Goal: Transaction & Acquisition: Purchase product/service

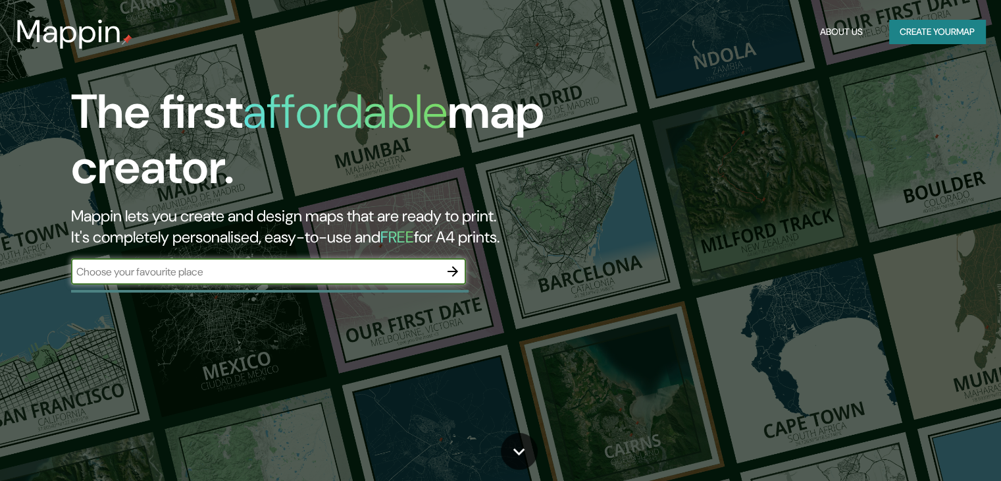
click at [370, 266] on input "text" at bounding box center [255, 271] width 369 height 15
type input "estacion central"
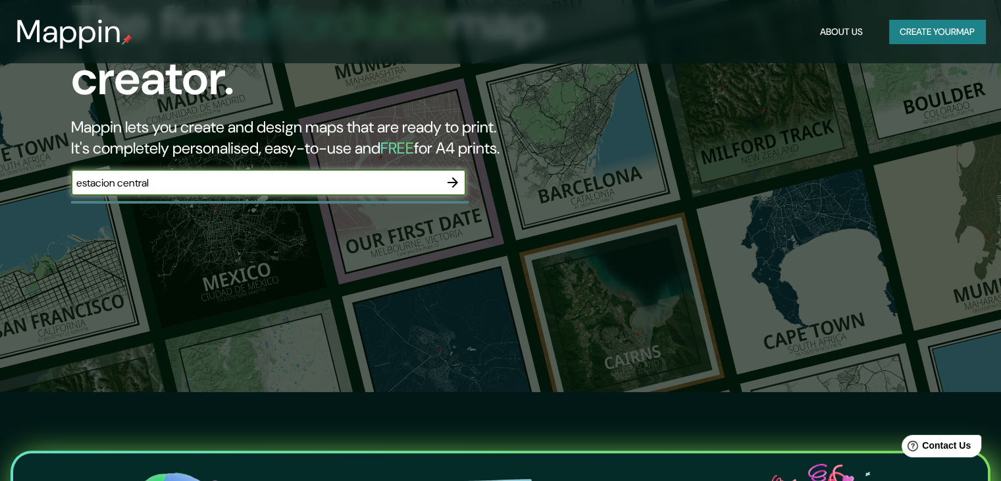
scroll to position [132, 0]
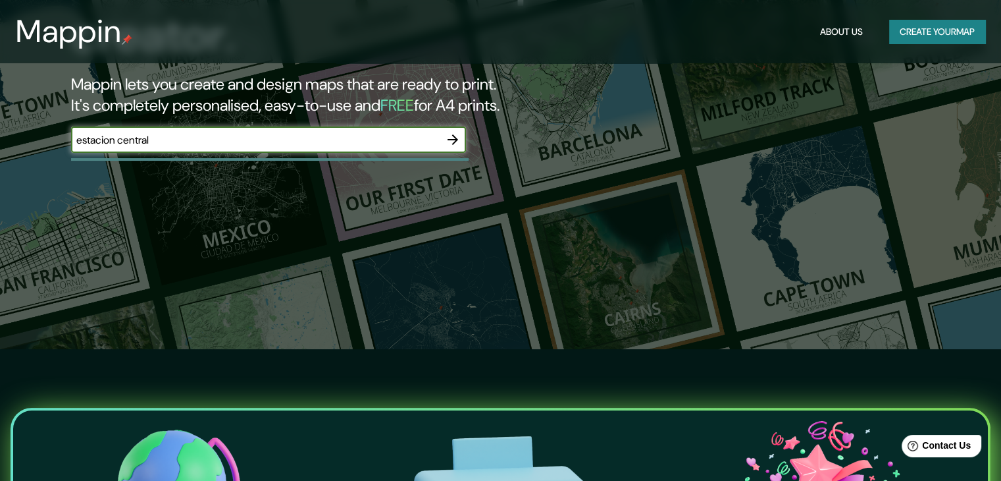
click at [442, 148] on div at bounding box center [453, 139] width 26 height 26
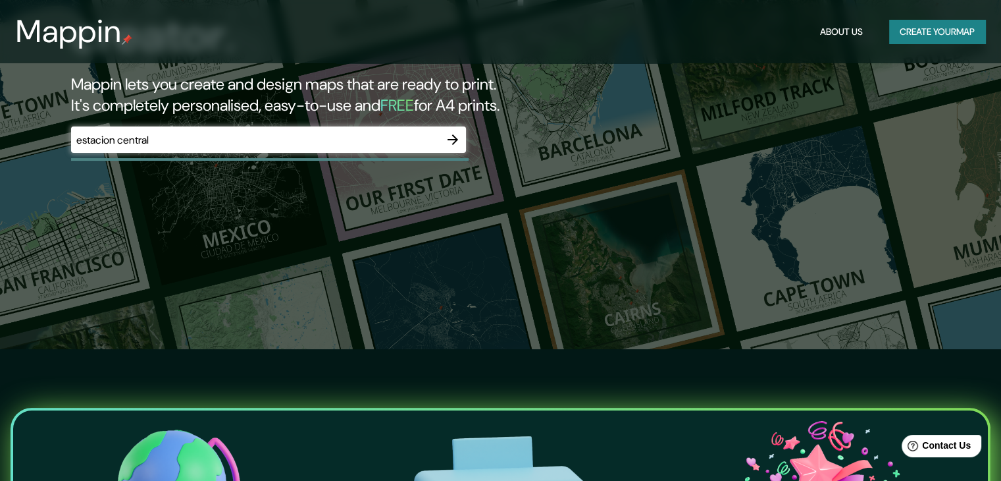
click at [448, 145] on icon "button" at bounding box center [453, 140] width 16 height 16
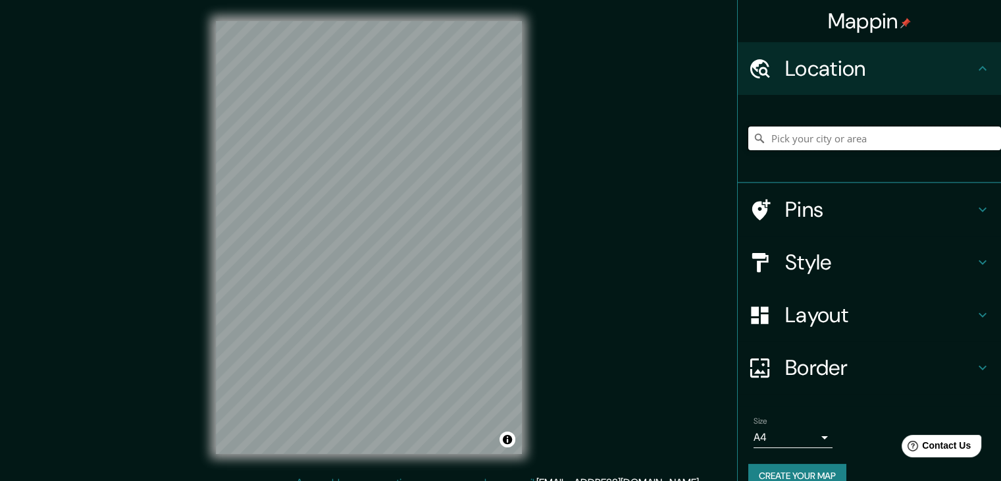
click at [852, 133] on input "Pick your city or area" at bounding box center [874, 138] width 253 height 24
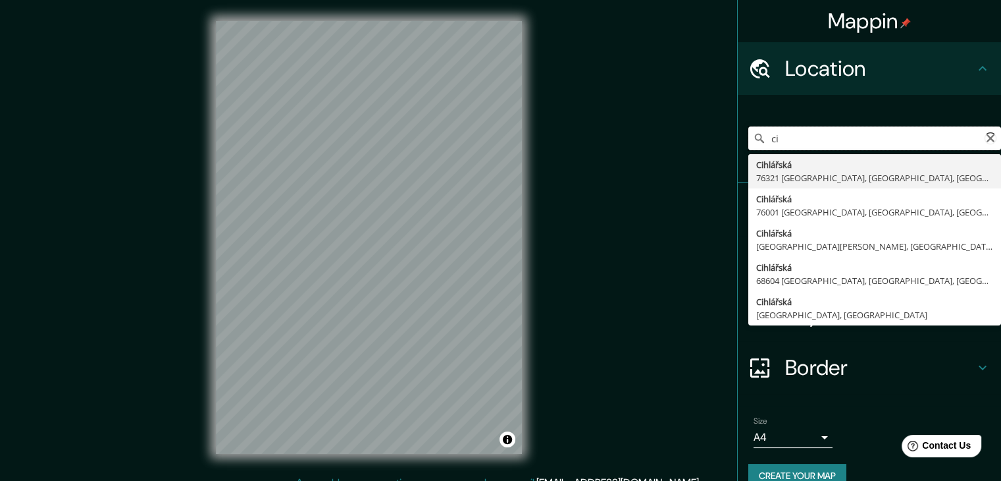
type input "c"
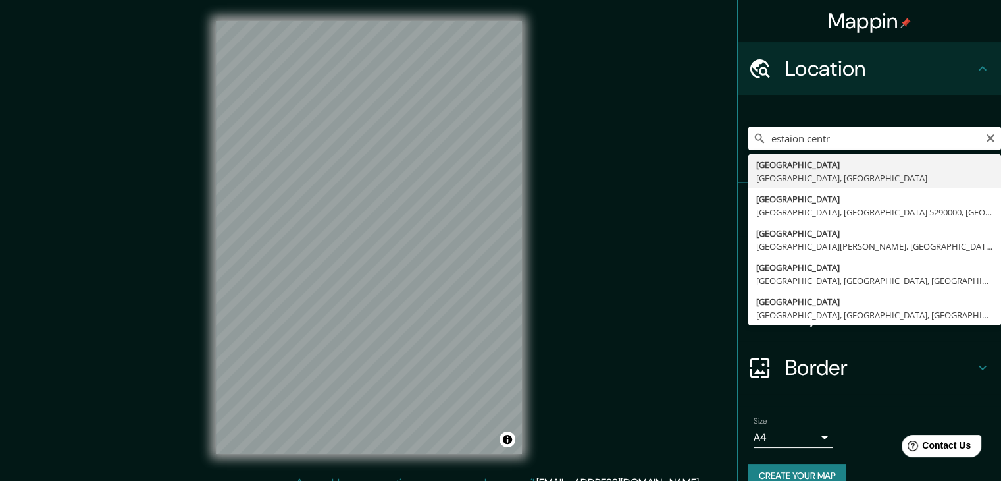
type input "[GEOGRAPHIC_DATA], [GEOGRAPHIC_DATA], [GEOGRAPHIC_DATA]"
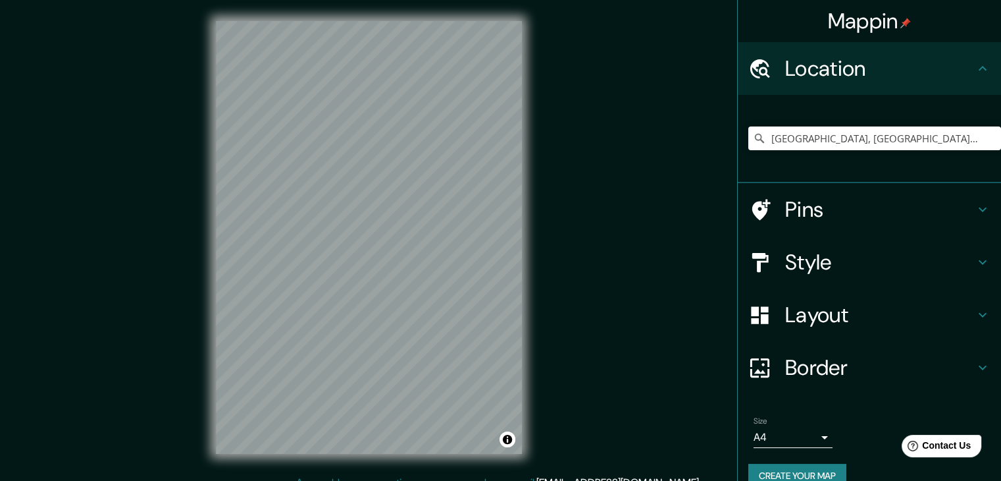
click at [870, 243] on div "Style" at bounding box center [869, 262] width 263 height 53
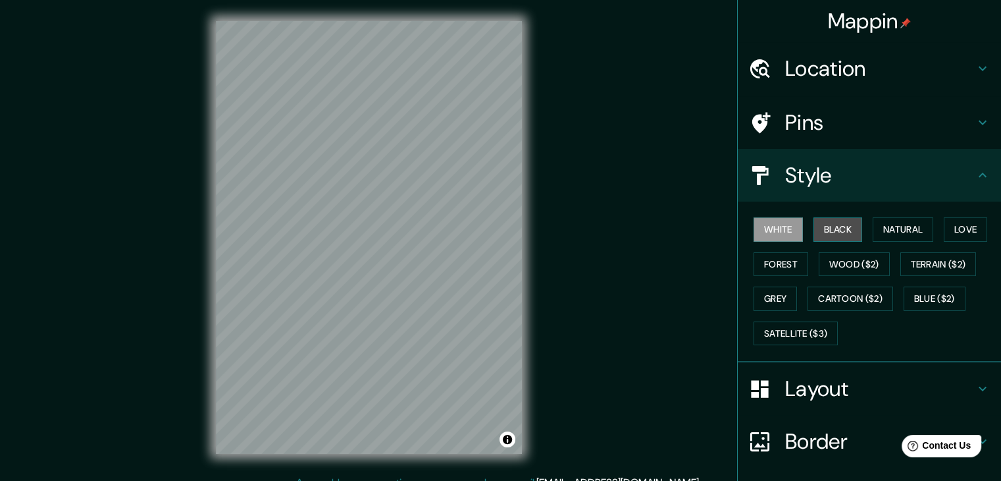
click at [824, 232] on button "Black" at bounding box center [838, 229] width 49 height 24
click at [775, 227] on button "White" at bounding box center [778, 229] width 49 height 24
click at [874, 228] on button "Natural" at bounding box center [903, 229] width 61 height 24
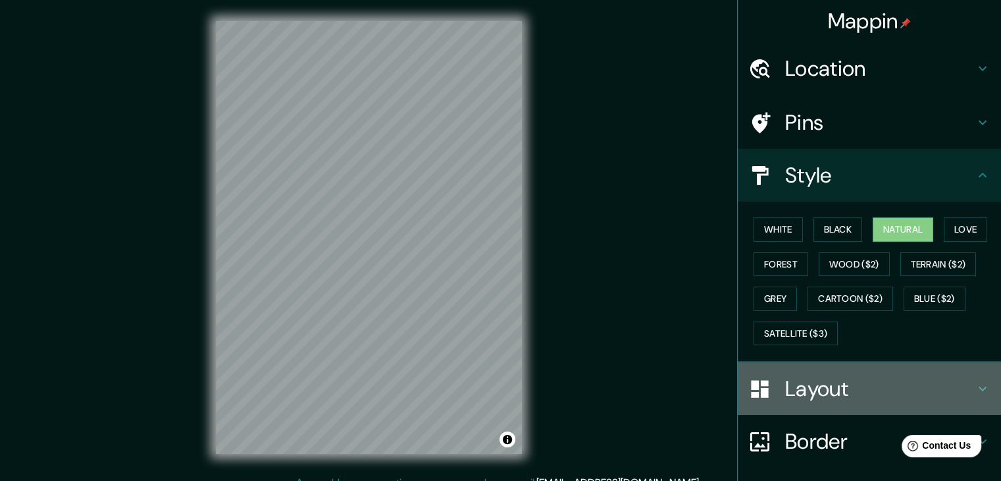
click at [853, 384] on h4 "Layout" at bounding box center [880, 388] width 190 height 26
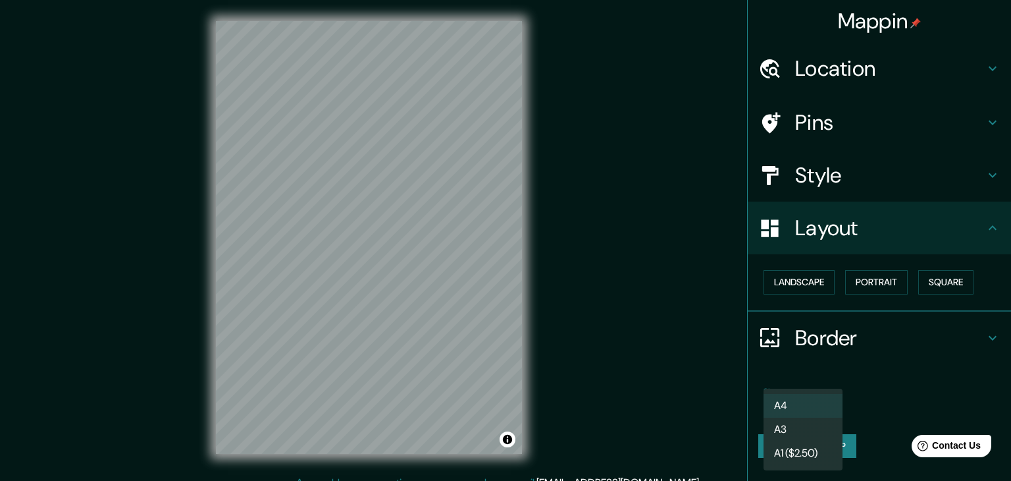
click at [822, 401] on body "Mappin Location [GEOGRAPHIC_DATA], [GEOGRAPHIC_DATA], [GEOGRAPHIC_DATA] Pins St…" at bounding box center [505, 240] width 1011 height 481
click at [816, 426] on li "A3" at bounding box center [803, 429] width 79 height 24
type input "a4"
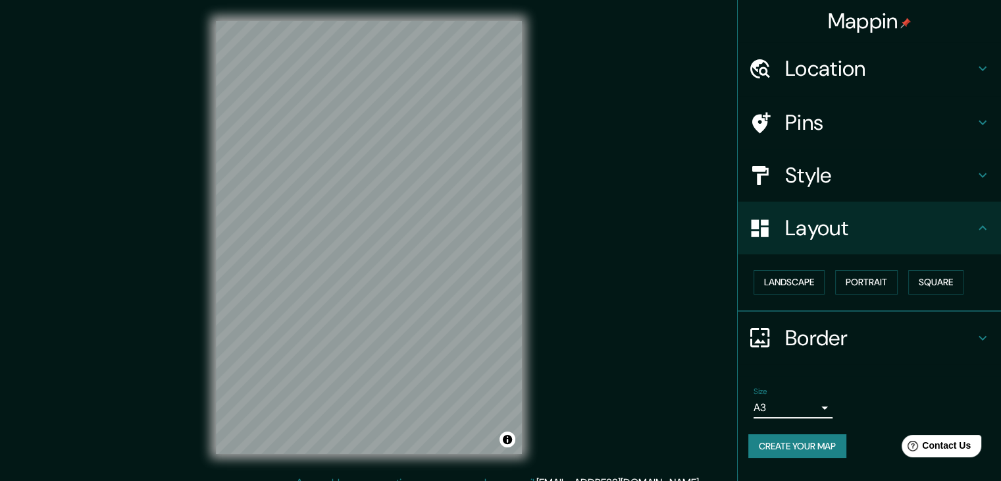
click at [871, 413] on div "Size A3 a4" at bounding box center [869, 402] width 242 height 42
click at [858, 284] on button "Portrait" at bounding box center [866, 282] width 63 height 24
click at [941, 284] on button "Square" at bounding box center [935, 282] width 55 height 24
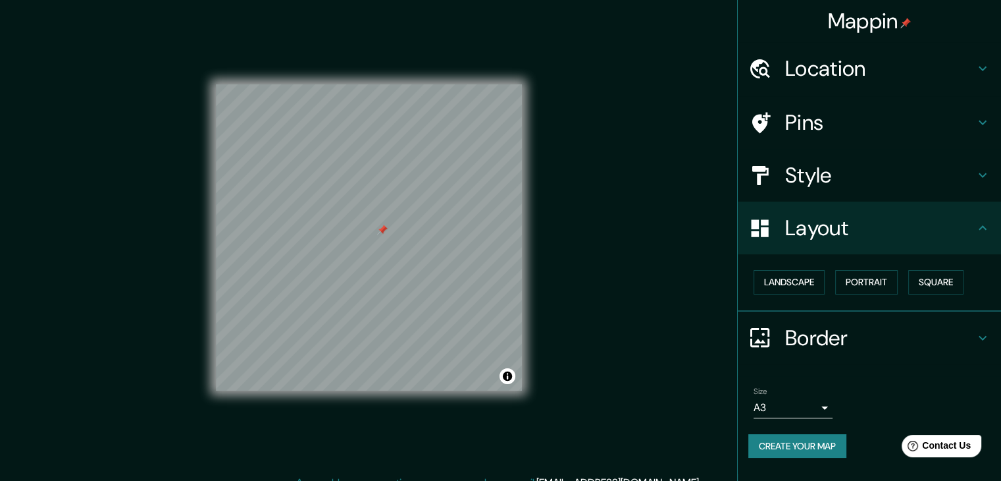
click at [598, 248] on div "Mappin Location [GEOGRAPHIC_DATA], [GEOGRAPHIC_DATA], [GEOGRAPHIC_DATA] Pins St…" at bounding box center [500, 248] width 1001 height 496
click at [637, 243] on div "Mappin Location [GEOGRAPHIC_DATA], [GEOGRAPHIC_DATA], [GEOGRAPHIC_DATA] Pins St…" at bounding box center [500, 248] width 1001 height 496
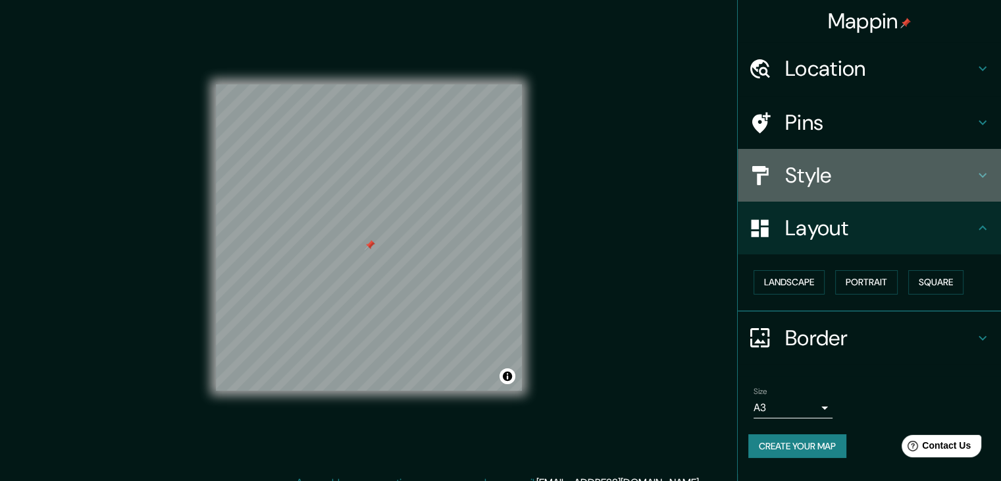
click at [821, 181] on h4 "Style" at bounding box center [880, 175] width 190 height 26
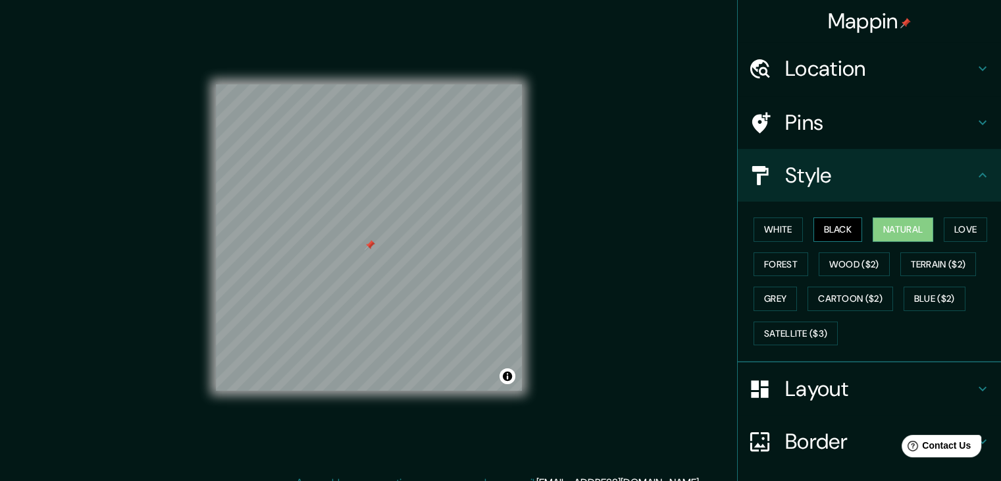
click at [814, 232] on button "Black" at bounding box center [838, 229] width 49 height 24
click at [790, 232] on button "White" at bounding box center [778, 229] width 49 height 24
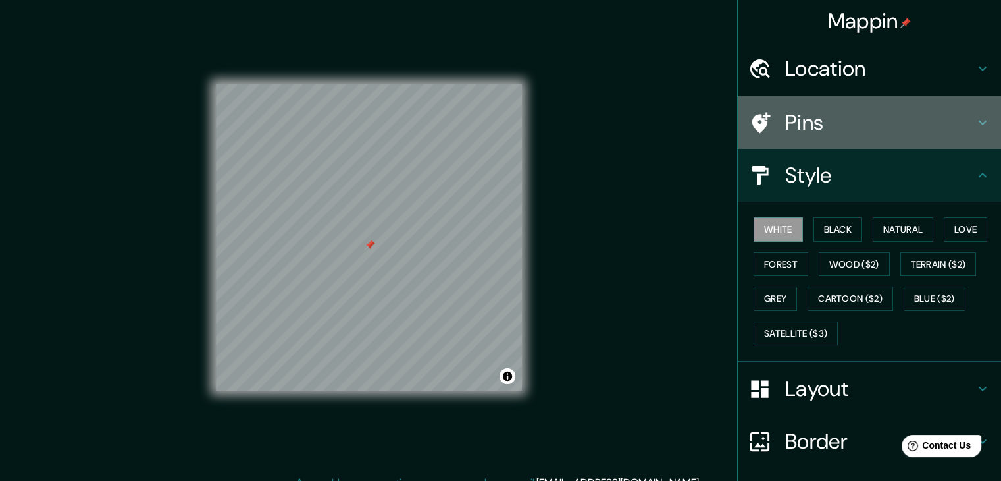
click at [788, 118] on h4 "Pins" at bounding box center [880, 122] width 190 height 26
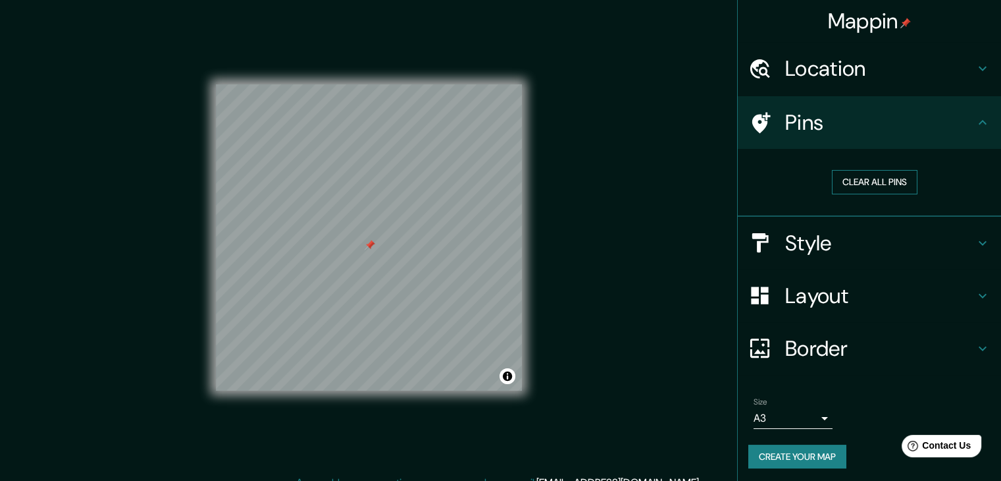
click at [852, 188] on button "Clear all pins" at bounding box center [875, 182] width 86 height 24
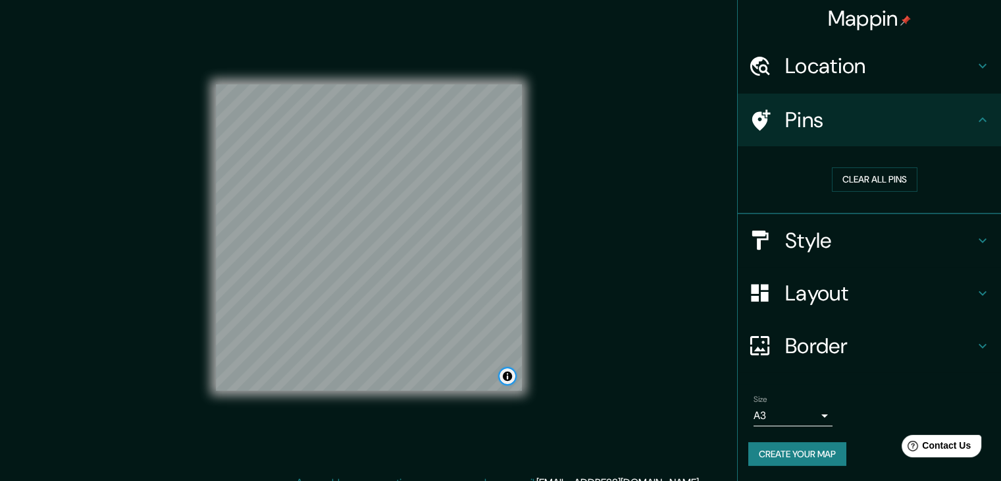
click at [508, 375] on button "Toggle attribution" at bounding box center [508, 376] width 16 height 16
click at [796, 449] on button "Create your map" at bounding box center [797, 454] width 98 height 24
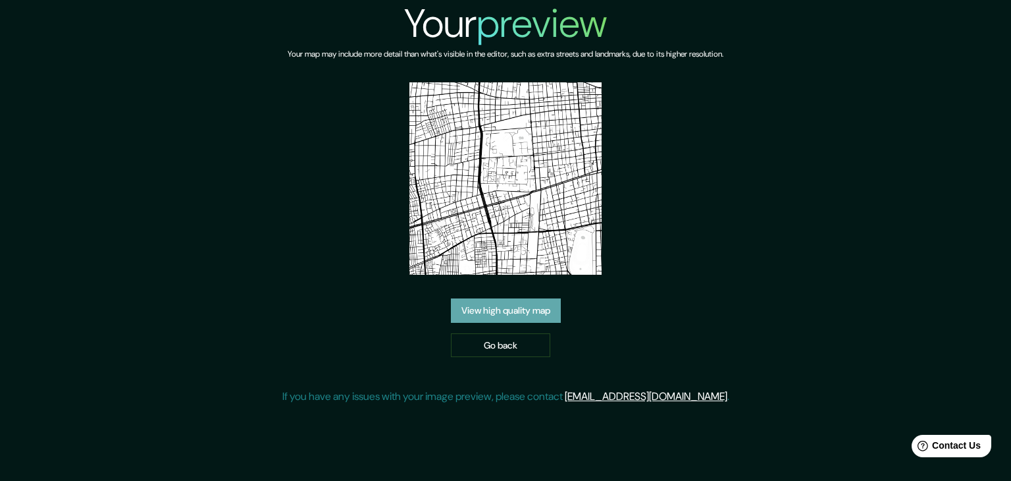
click at [521, 315] on link "View high quality map" at bounding box center [506, 310] width 110 height 24
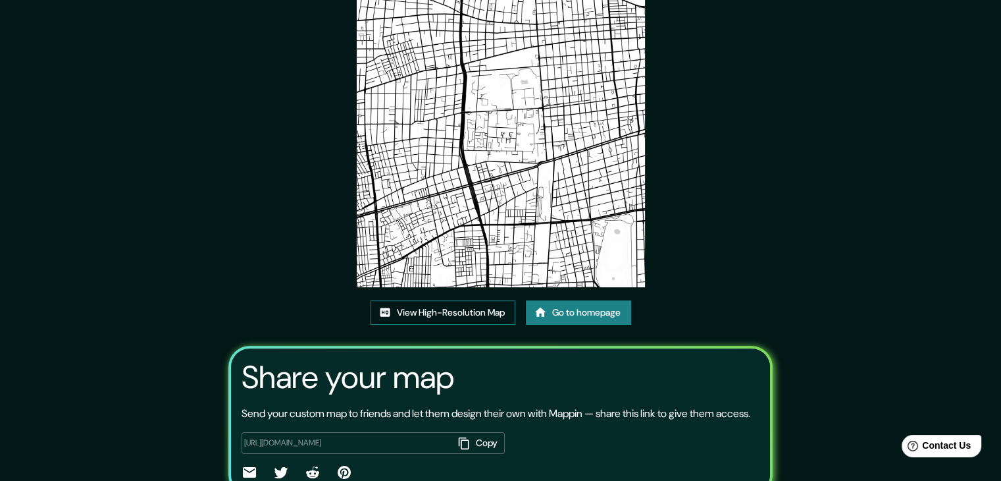
scroll to position [66, 0]
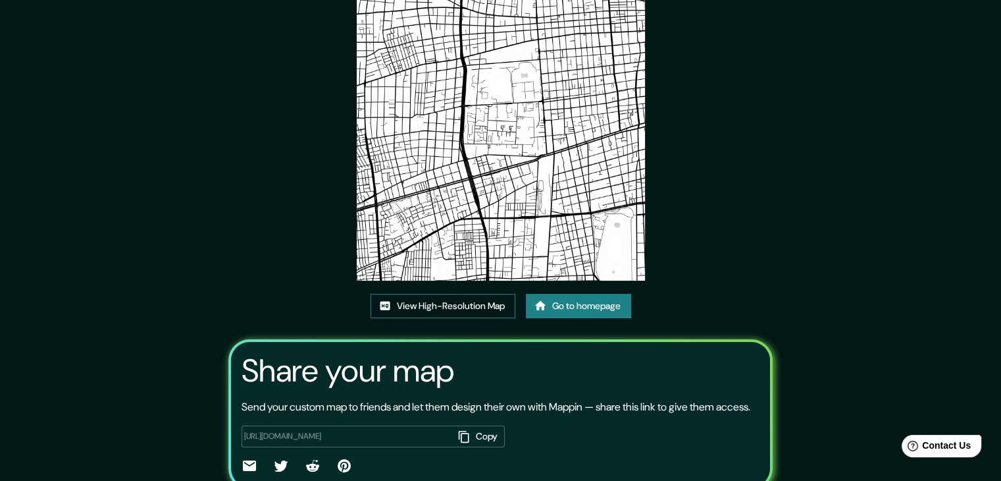
click at [469, 299] on link "View High-Resolution Map" at bounding box center [443, 306] width 145 height 24
click at [573, 311] on link "Go to homepage" at bounding box center [578, 306] width 105 height 24
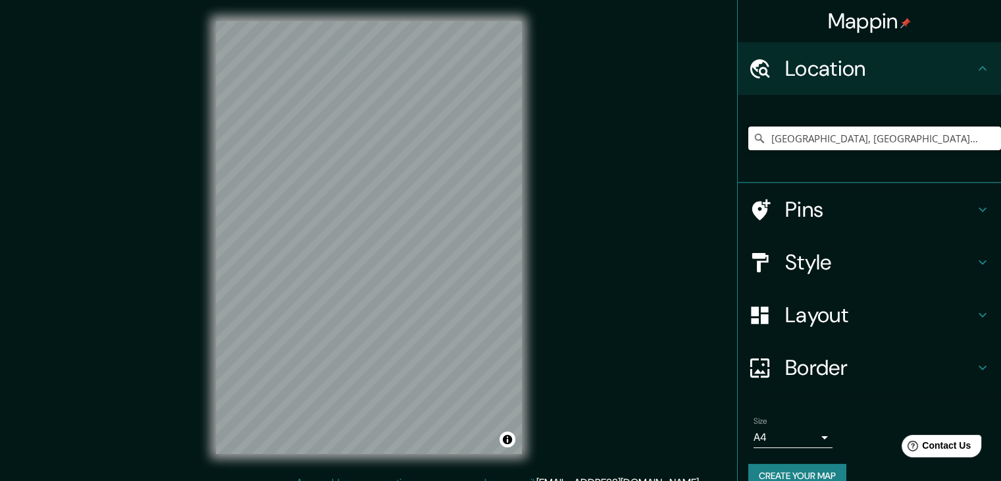
click at [909, 145] on input "Estación Central, Región Metropolitana de Santiago, Chile" at bounding box center [874, 138] width 253 height 24
click at [937, 141] on input "Estación Central, Región Metropolitana de Santiago, Chile" at bounding box center [874, 138] width 253 height 24
click at [848, 138] on input "Estación Central, Región Metropolitana de Santiago, Chile" at bounding box center [874, 138] width 253 height 24
click at [847, 138] on input "Estación Central, Región Metropolitana de Santiago, Chile" at bounding box center [874, 138] width 253 height 24
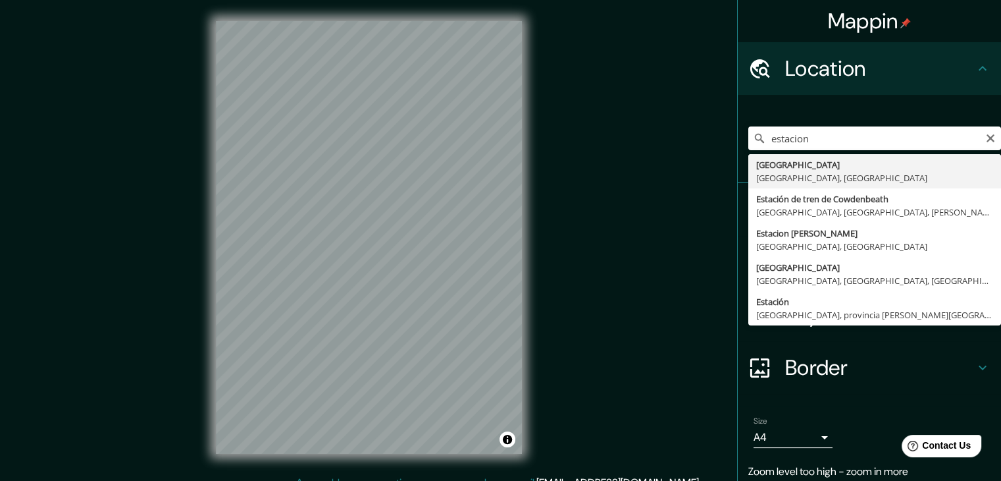
type input "Estación Central, Región Metropolitana de Santiago, Chile"
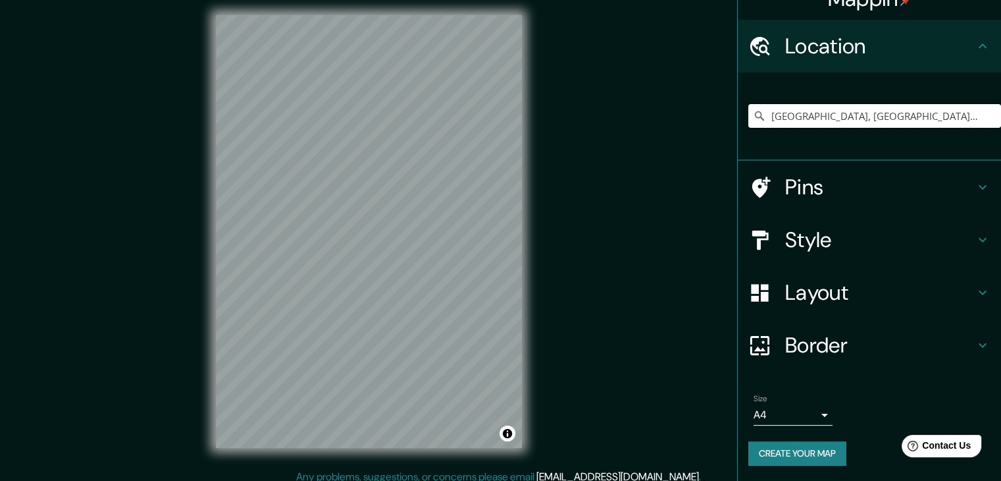
scroll to position [15, 0]
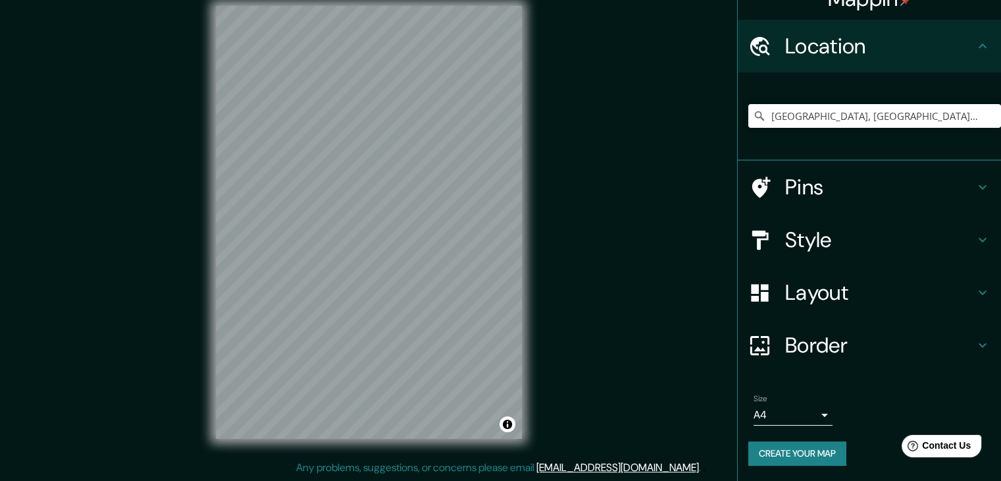
click at [838, 348] on h4 "Border" at bounding box center [880, 345] width 190 height 26
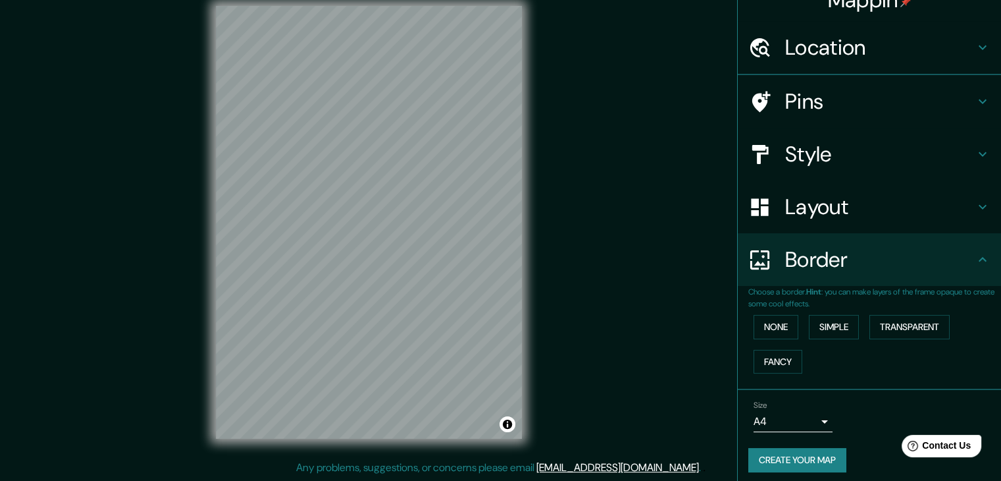
scroll to position [22, 0]
click at [786, 319] on button "None" at bounding box center [776, 325] width 45 height 24
click at [828, 324] on button "Simple" at bounding box center [834, 325] width 50 height 24
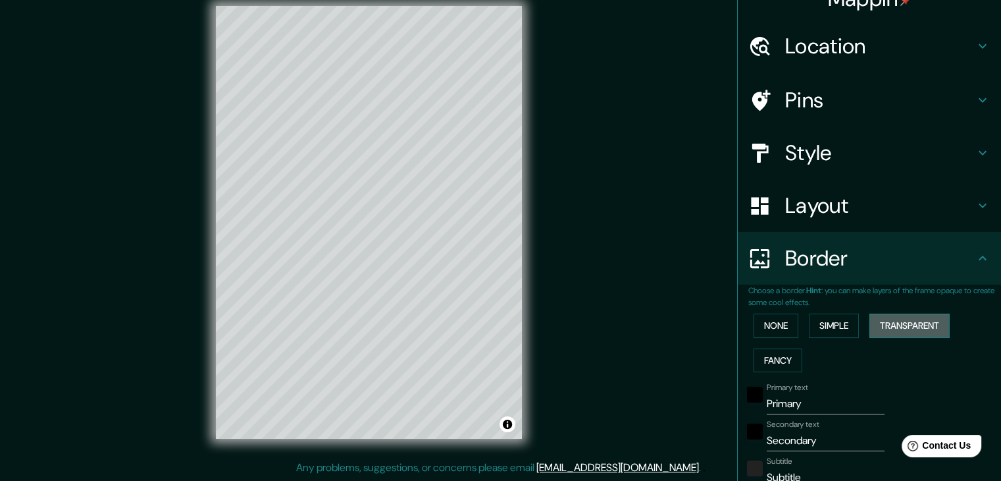
click at [887, 325] on button "Transparent" at bounding box center [910, 325] width 80 height 24
click at [777, 319] on button "None" at bounding box center [776, 325] width 45 height 24
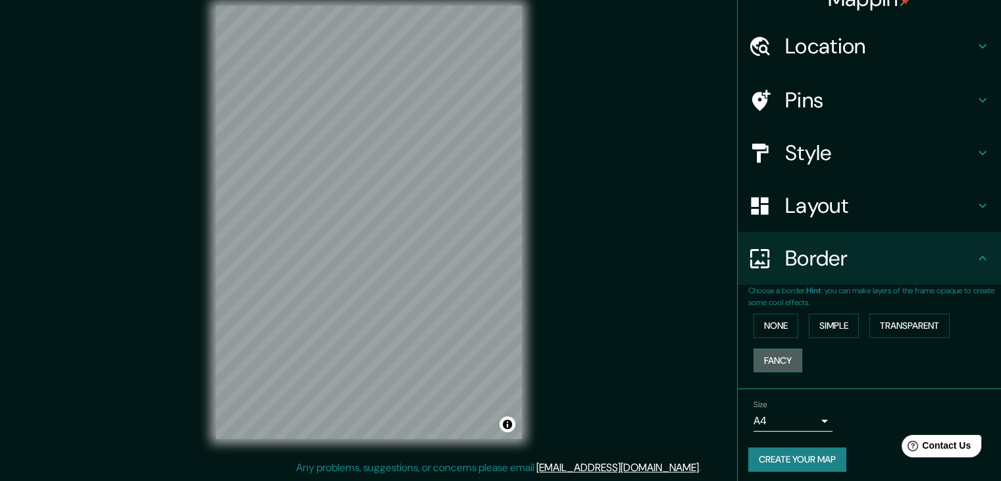
click at [767, 355] on button "Fancy" at bounding box center [778, 360] width 49 height 24
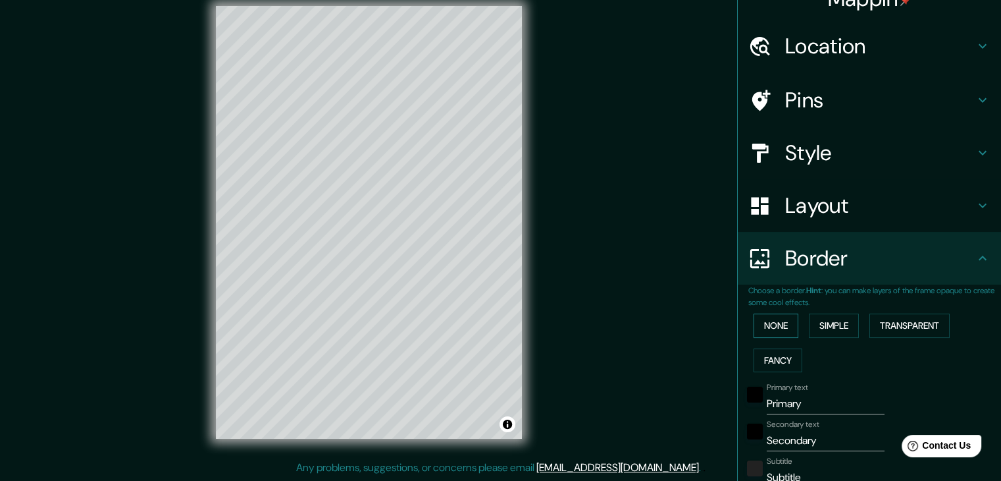
click at [774, 331] on button "None" at bounding box center [776, 325] width 45 height 24
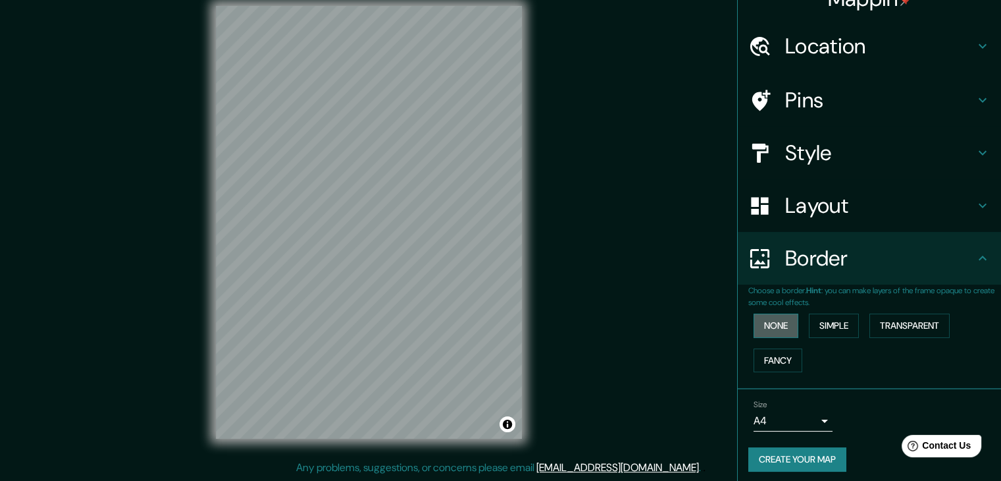
click at [783, 326] on button "None" at bounding box center [776, 325] width 45 height 24
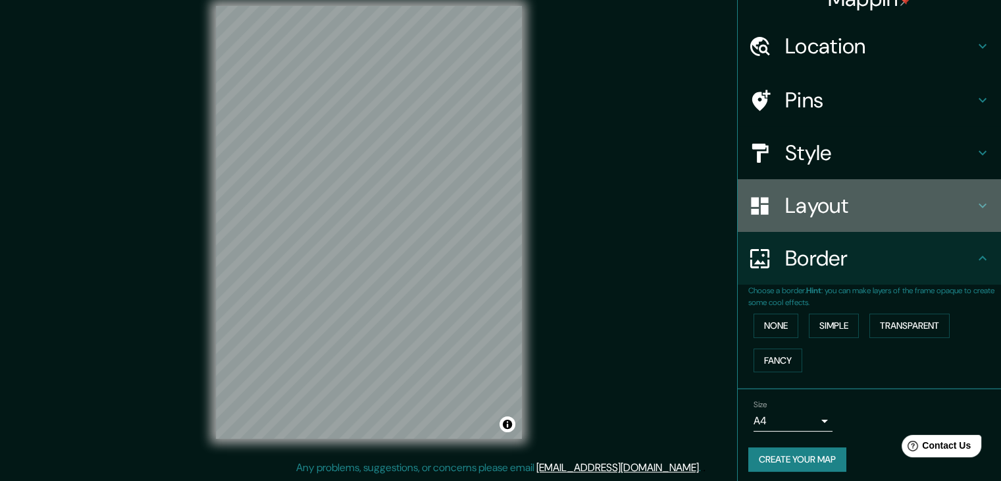
click at [816, 215] on h4 "Layout" at bounding box center [880, 205] width 190 height 26
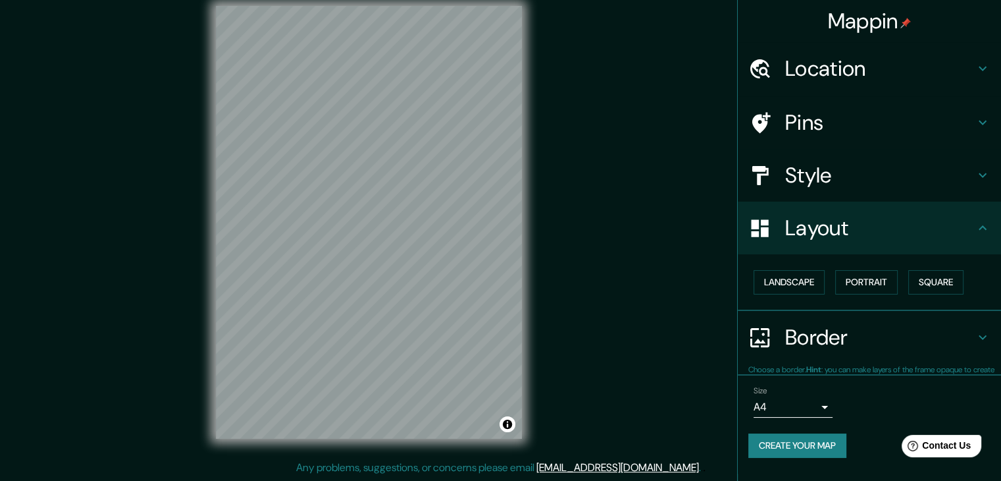
scroll to position [0, 0]
click at [928, 280] on button "Square" at bounding box center [935, 282] width 55 height 24
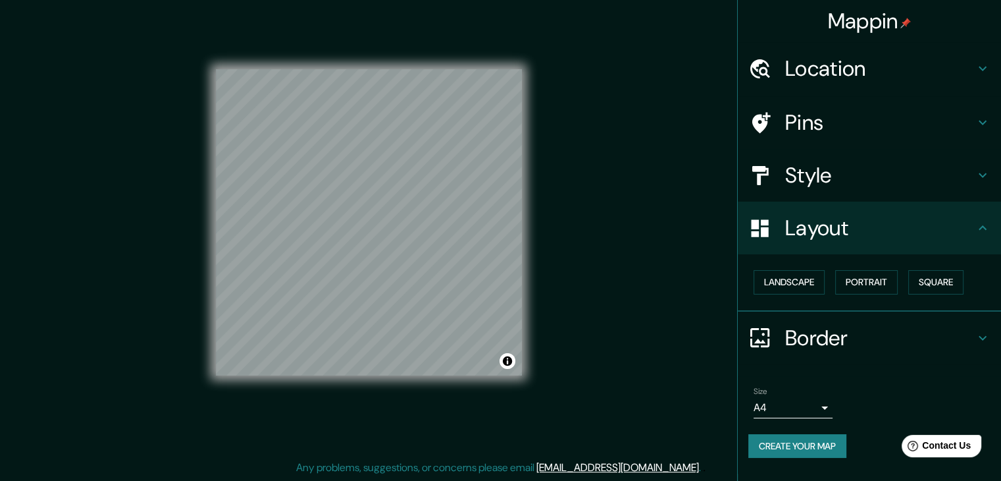
click at [790, 185] on h4 "Style" at bounding box center [880, 175] width 190 height 26
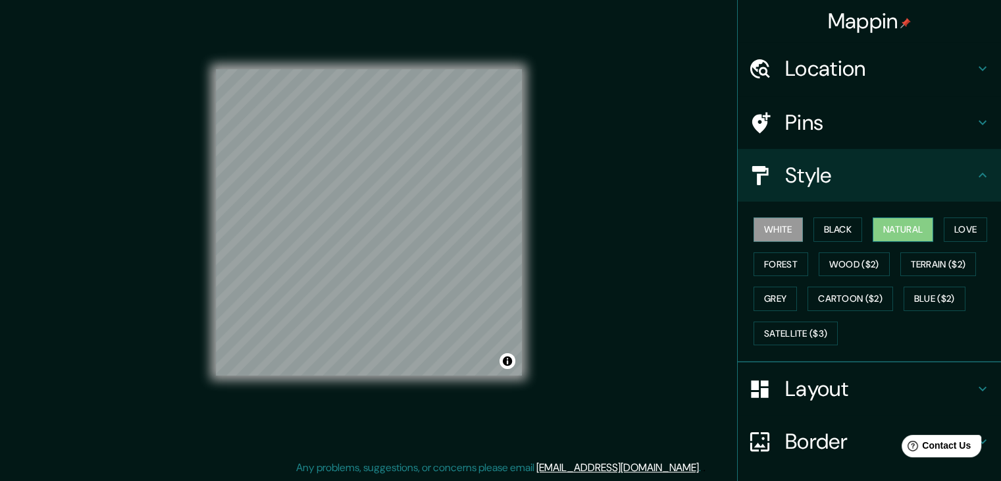
click at [898, 226] on button "Natural" at bounding box center [903, 229] width 61 height 24
click at [650, 294] on div "Mappin Location Estación Central, Región Metropolitana de Santiago, Chile Pins …" at bounding box center [500, 233] width 1001 height 496
